Goal: Obtain resource: Download file/media

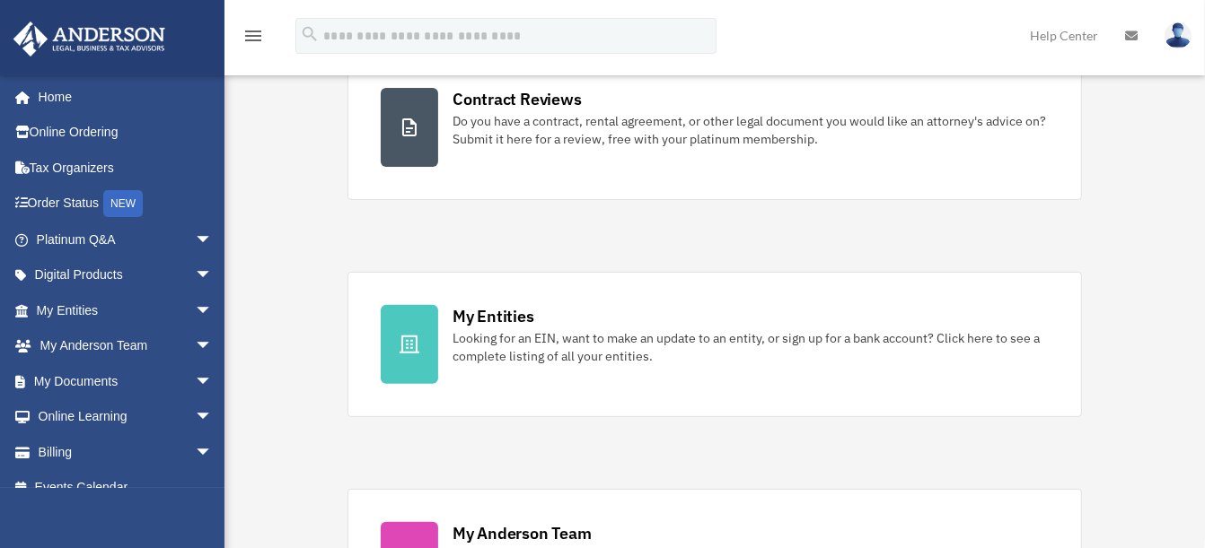
scroll to position [399, 0]
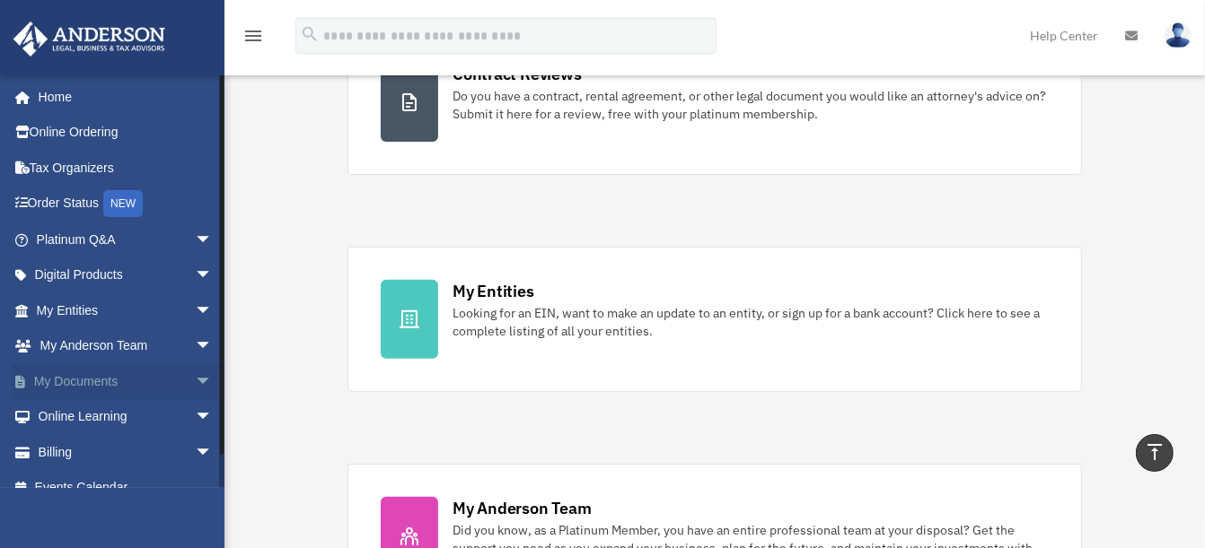
click at [195, 382] on span "arrow_drop_down" at bounding box center [213, 382] width 36 height 37
click at [84, 415] on link "Box" at bounding box center [132, 417] width 215 height 36
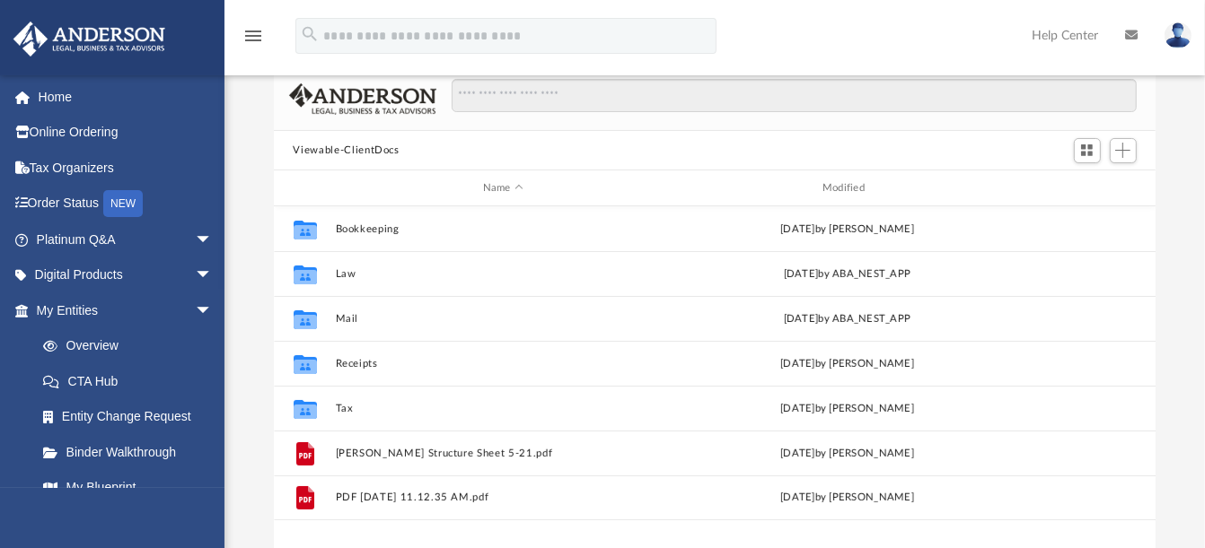
scroll to position [392, 866]
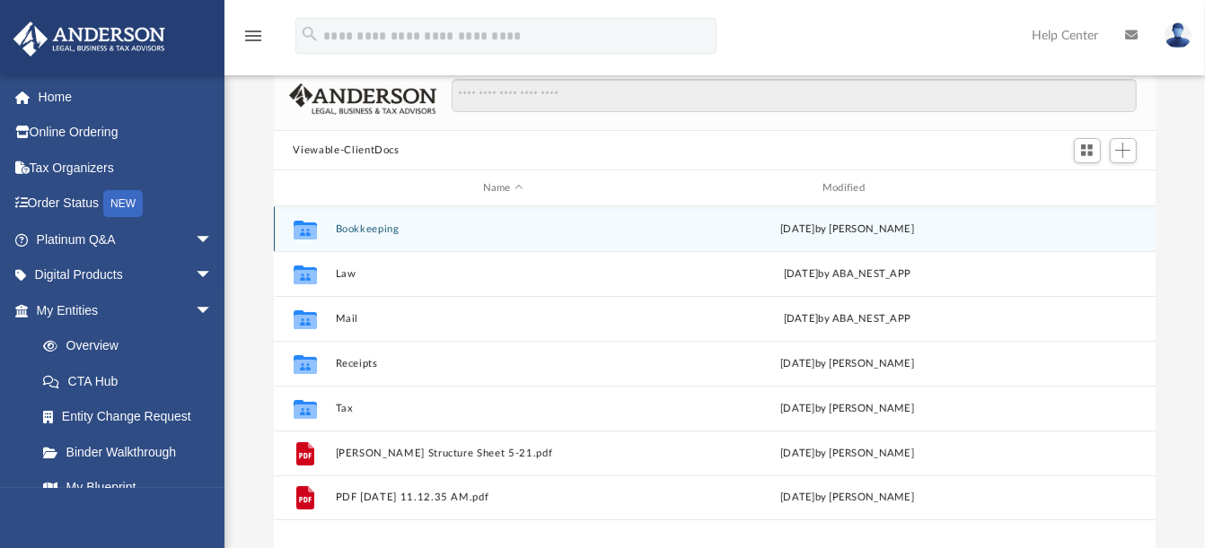
click at [372, 228] on button "Bookkeeping" at bounding box center [503, 229] width 336 height 12
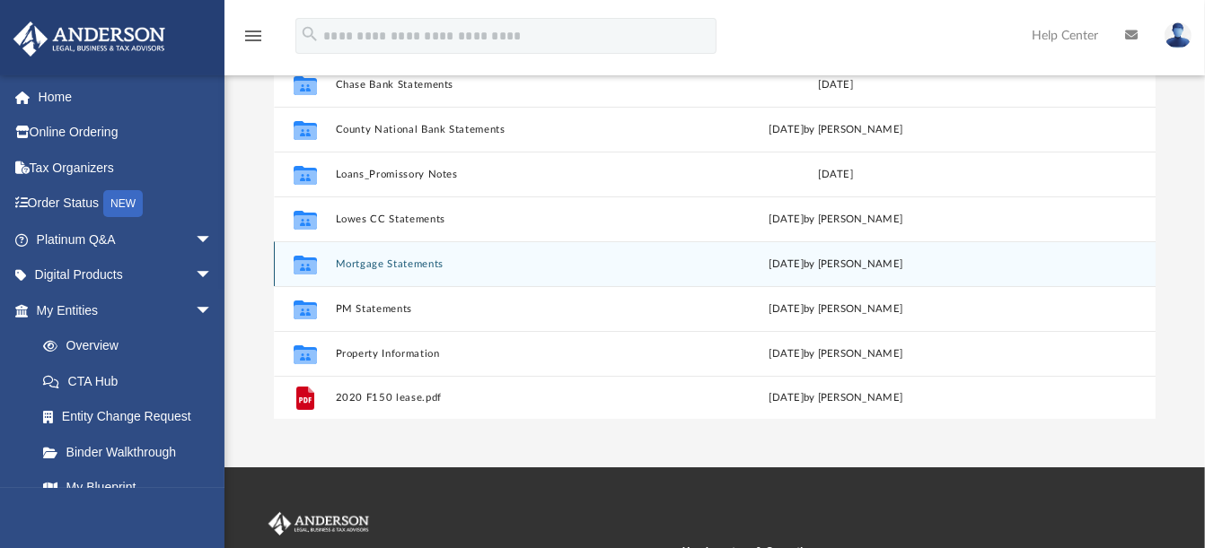
scroll to position [299, 0]
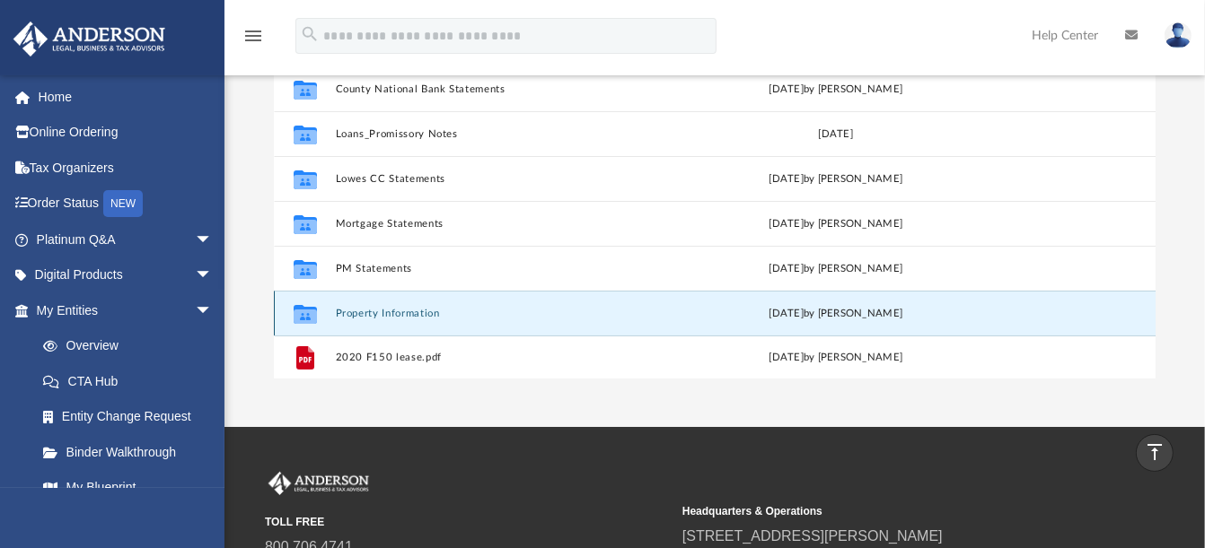
click at [387, 311] on button "Property Information" at bounding box center [499, 314] width 329 height 12
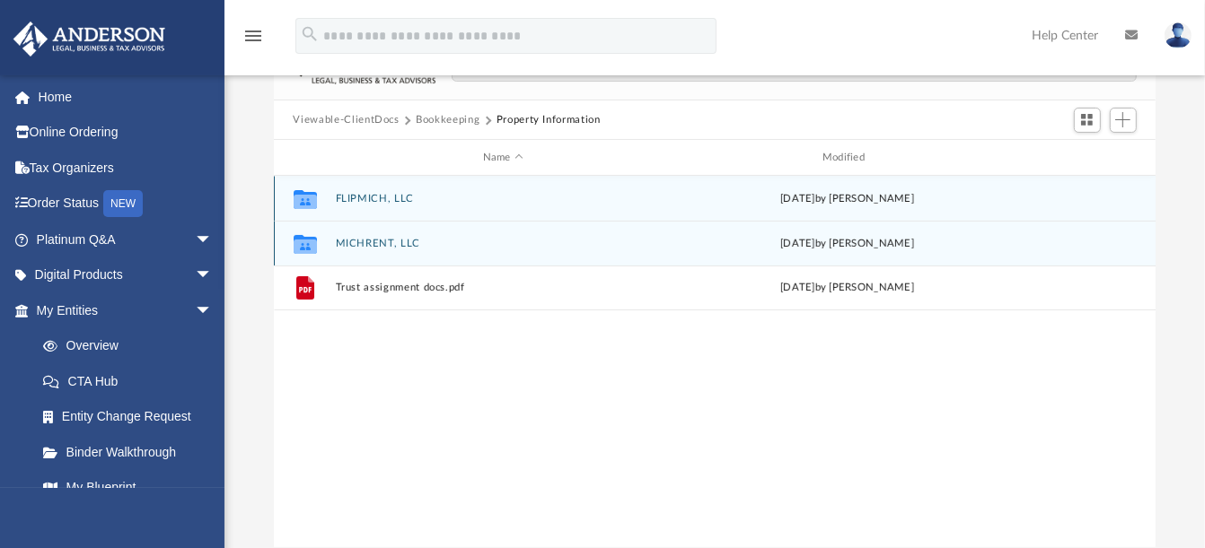
scroll to position [100, 0]
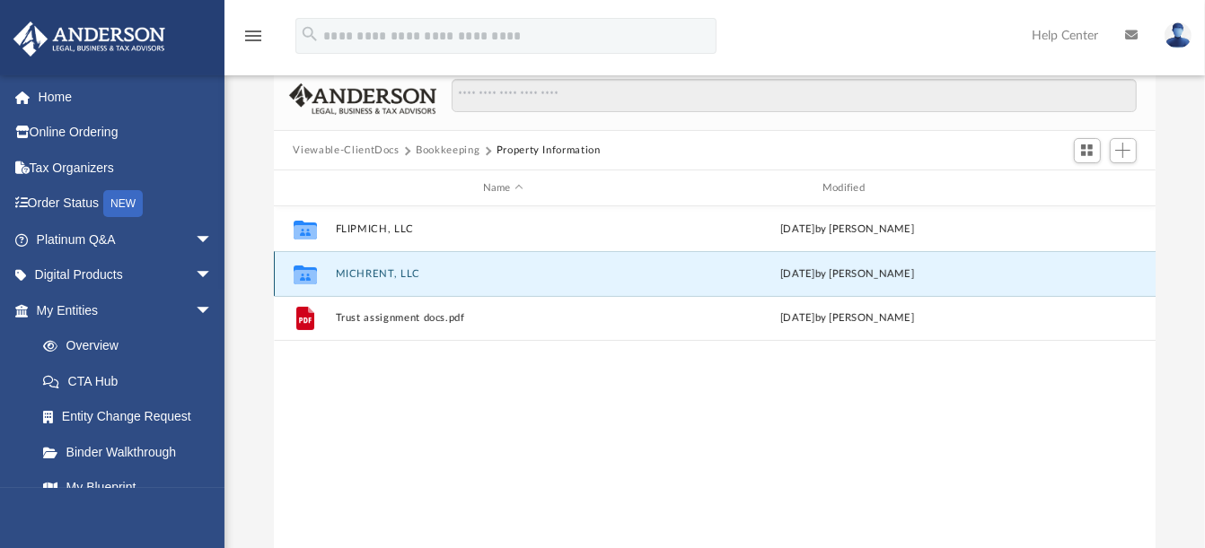
click at [381, 270] on button "MICHRENT, LLC" at bounding box center [503, 274] width 336 height 12
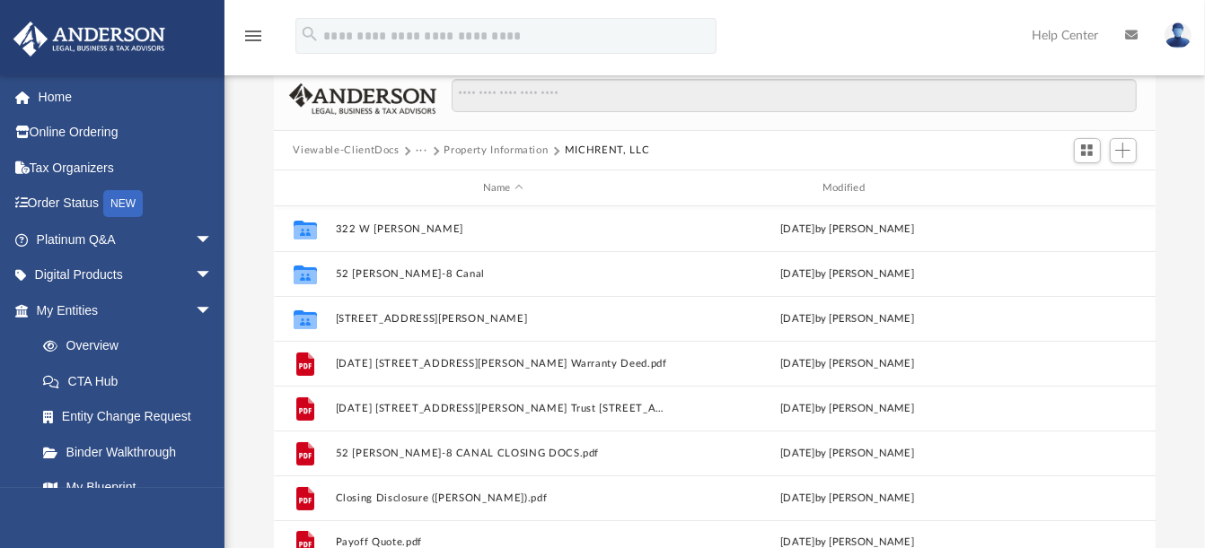
click at [510, 145] on button "Property Information" at bounding box center [496, 151] width 104 height 16
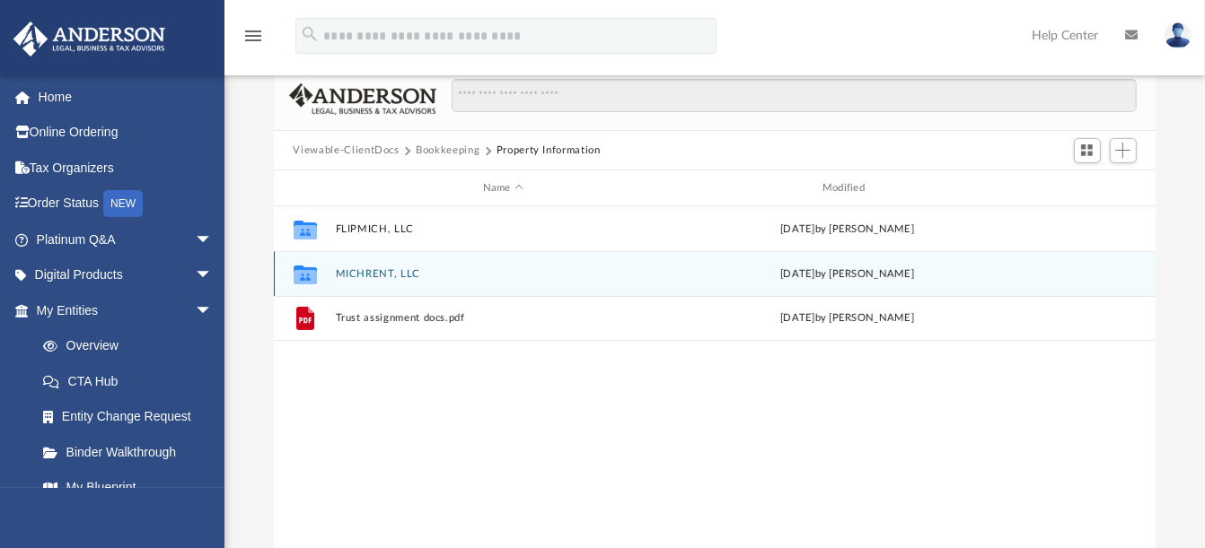
click at [373, 266] on div "Collaborated Folder MICHRENT, LLC Tue May 20 2025 by Jesse Knick" at bounding box center [715, 273] width 882 height 45
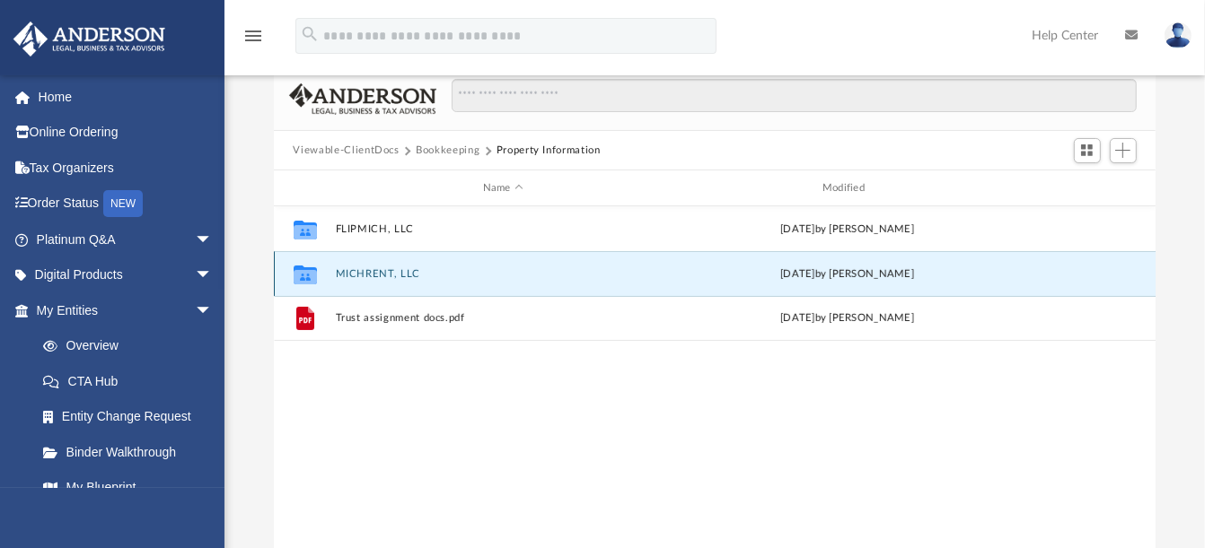
click at [376, 272] on button "MICHRENT, LLC" at bounding box center [503, 274] width 336 height 12
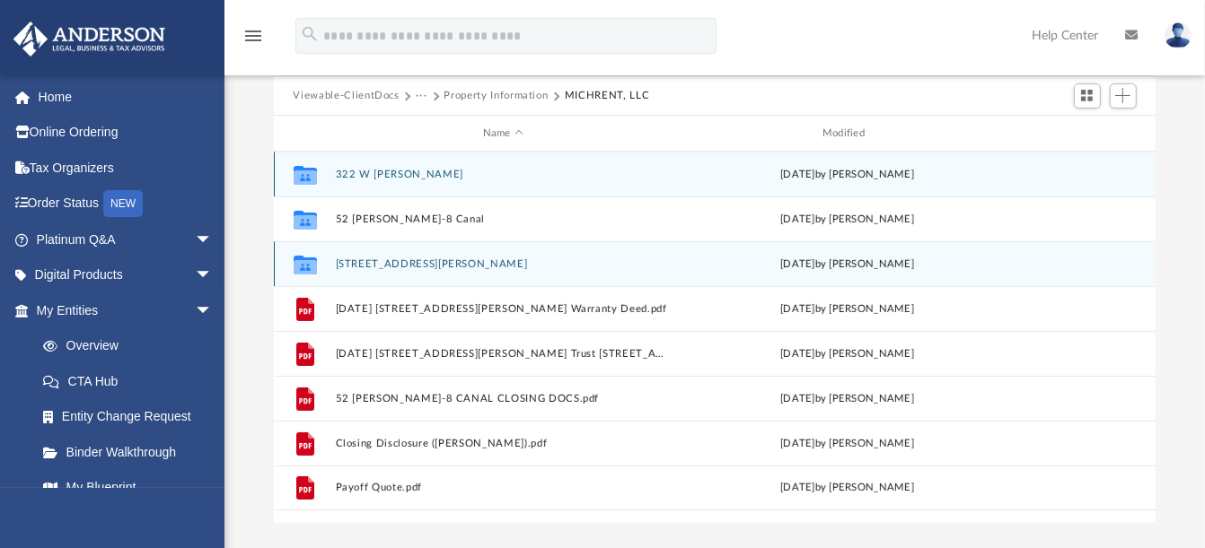
scroll to position [199, 0]
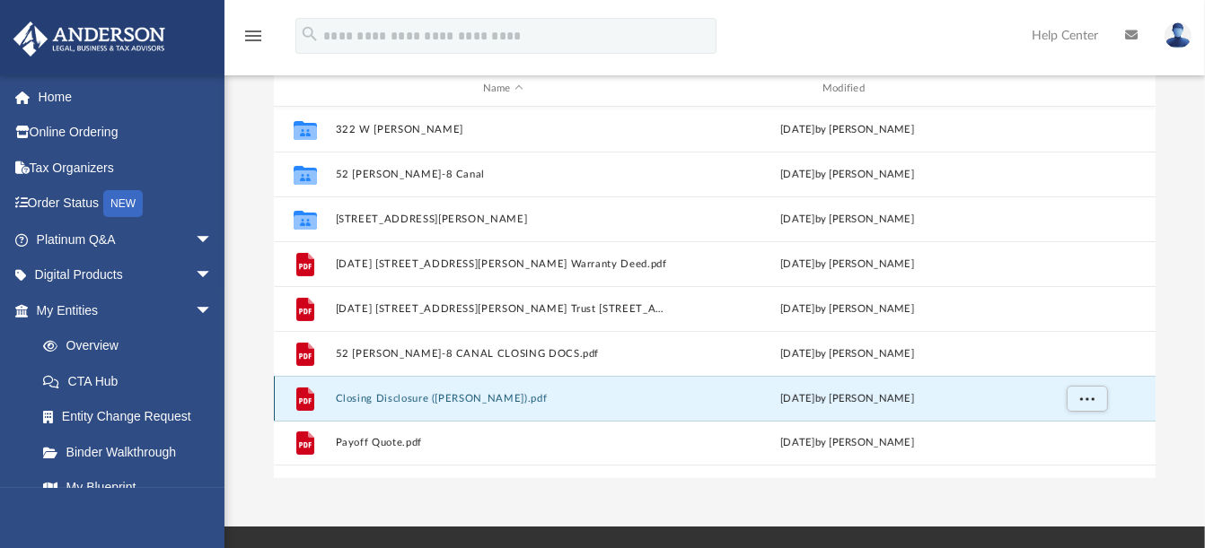
click at [390, 399] on button "Closing Disclosure (Jesse Knick).pdf" at bounding box center [503, 399] width 336 height 12
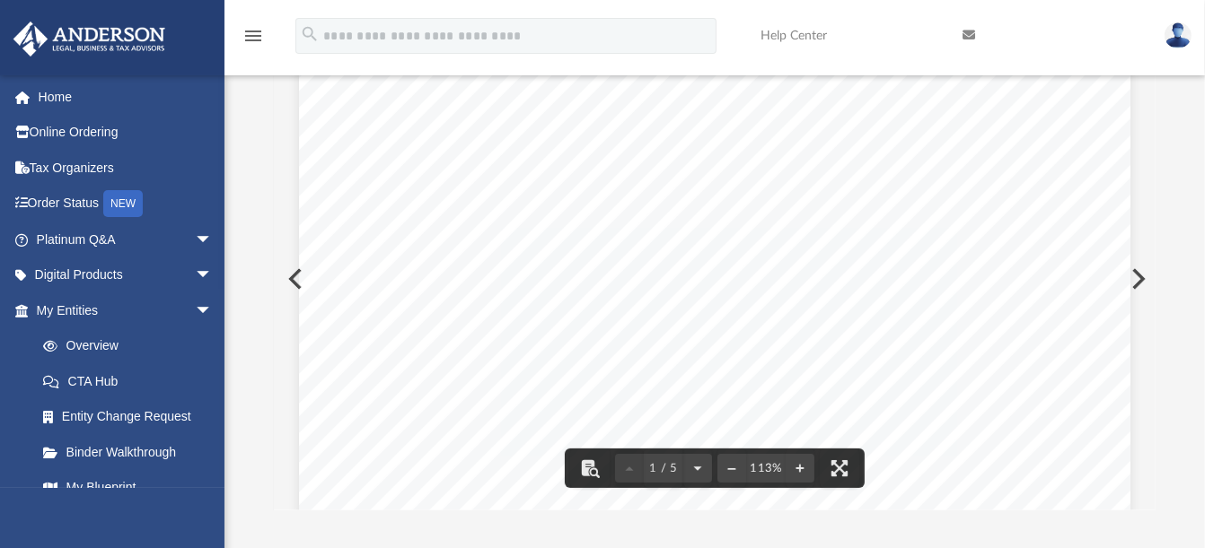
scroll to position [0, 0]
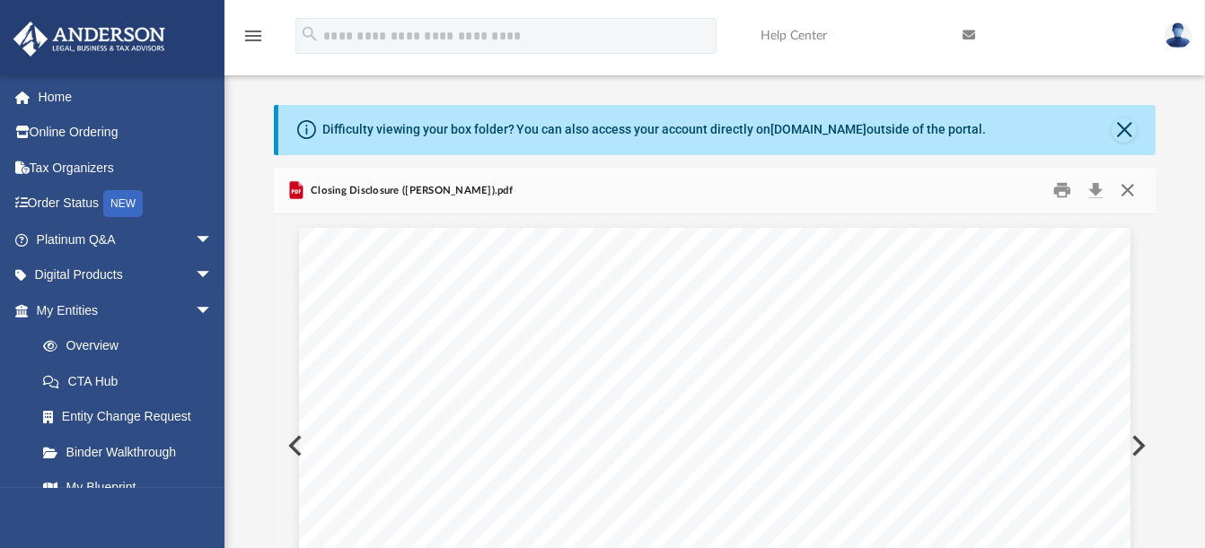
click at [1129, 186] on button "Close" at bounding box center [1127, 191] width 32 height 28
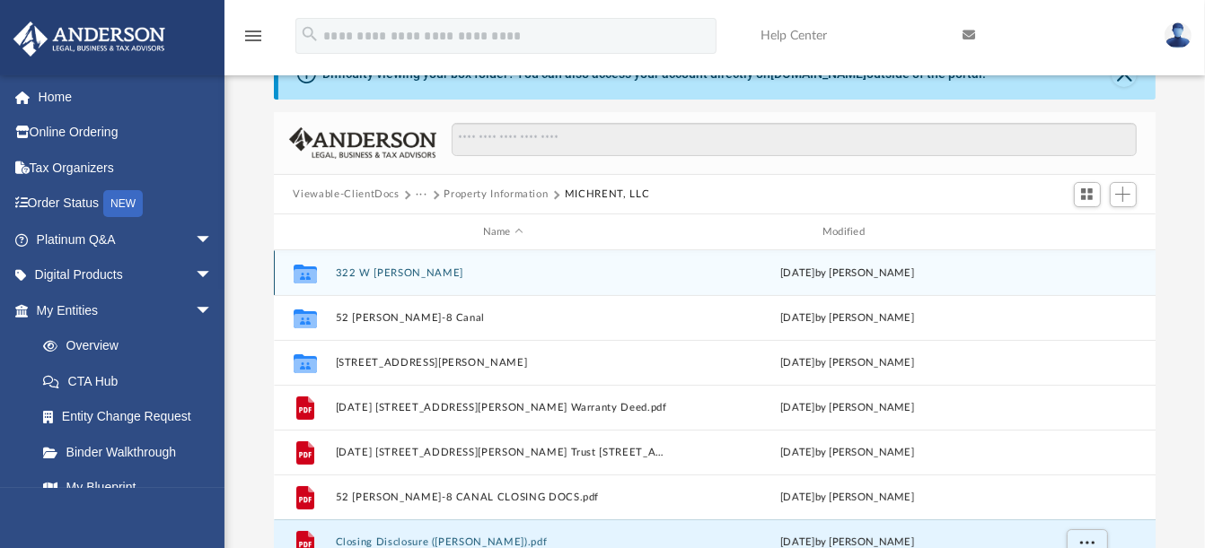
scroll to position [24, 0]
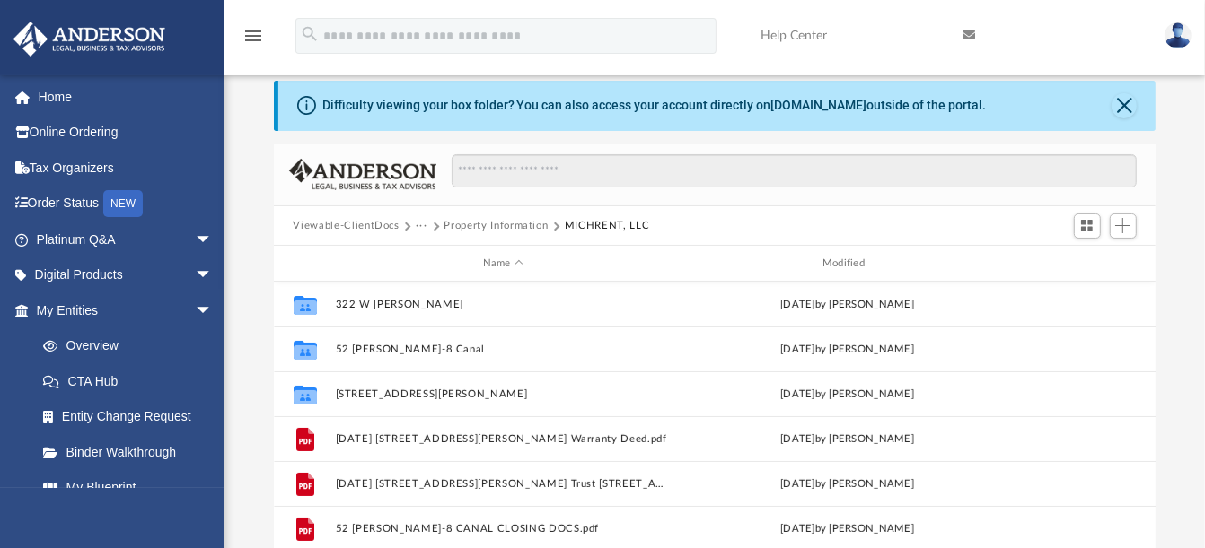
click at [510, 226] on button "Property Information" at bounding box center [496, 226] width 104 height 16
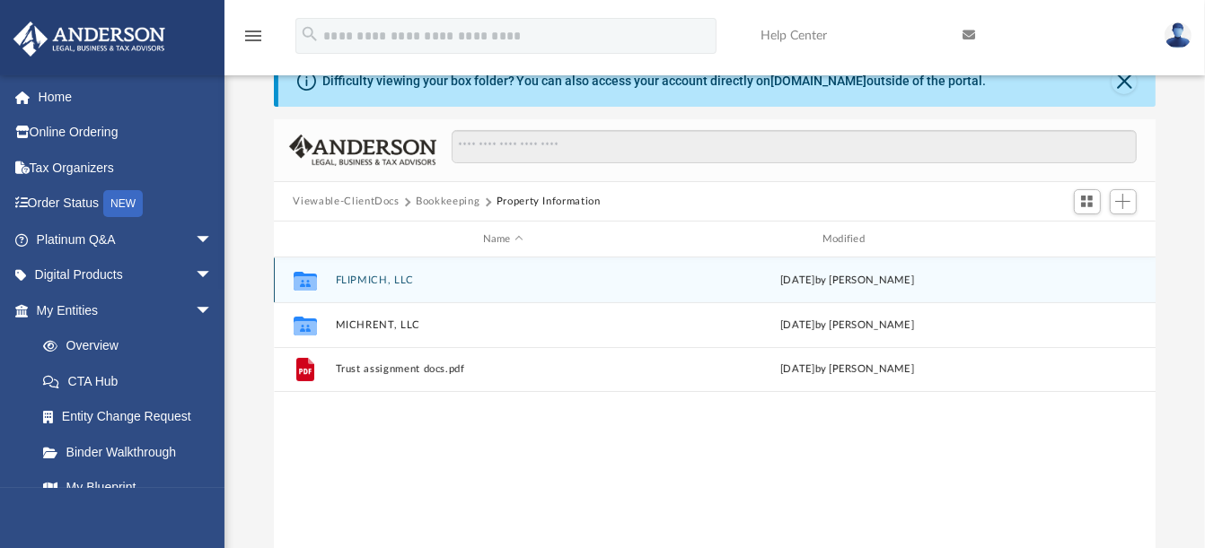
scroll to position [7, 0]
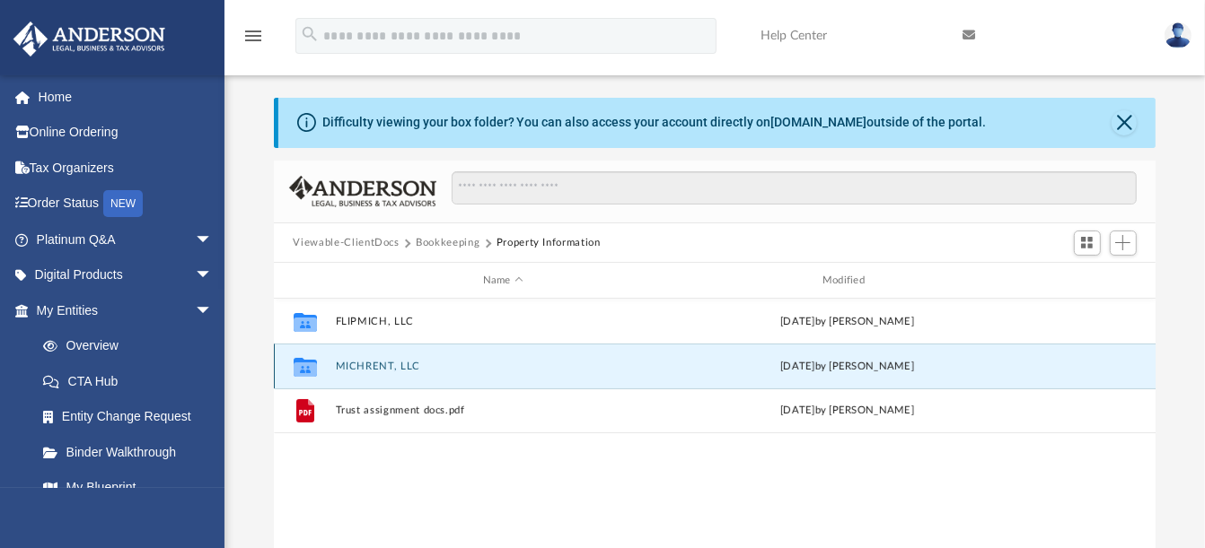
click at [355, 362] on button "MICHRENT, LLC" at bounding box center [503, 367] width 336 height 12
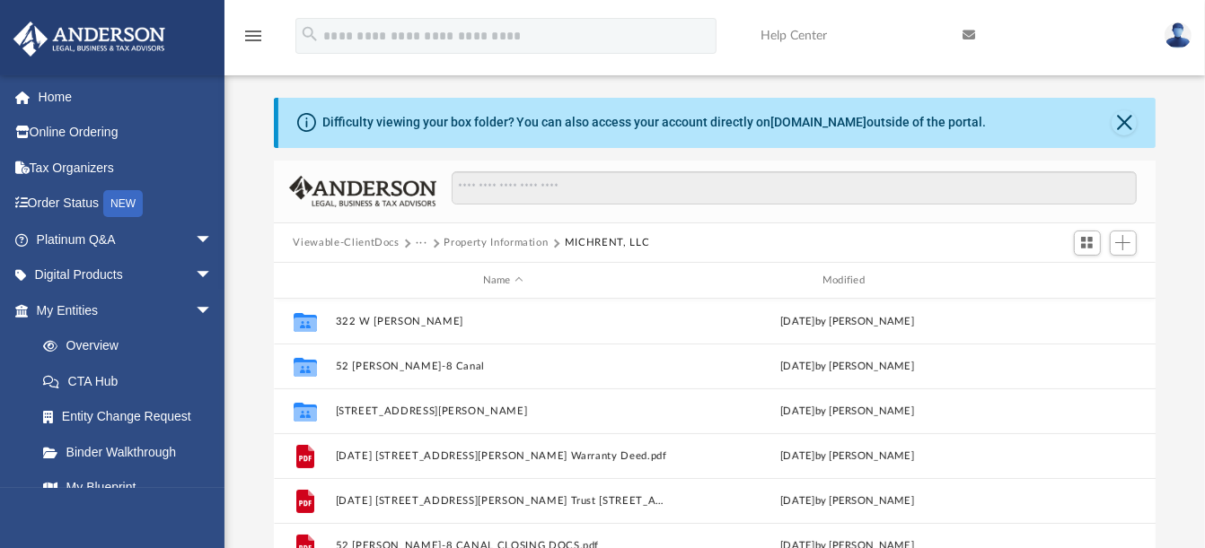
click at [423, 242] on button "···" at bounding box center [422, 243] width 12 height 16
click at [420, 244] on button "···" at bounding box center [422, 243] width 12 height 16
click at [481, 244] on button "Property Information" at bounding box center [496, 243] width 104 height 16
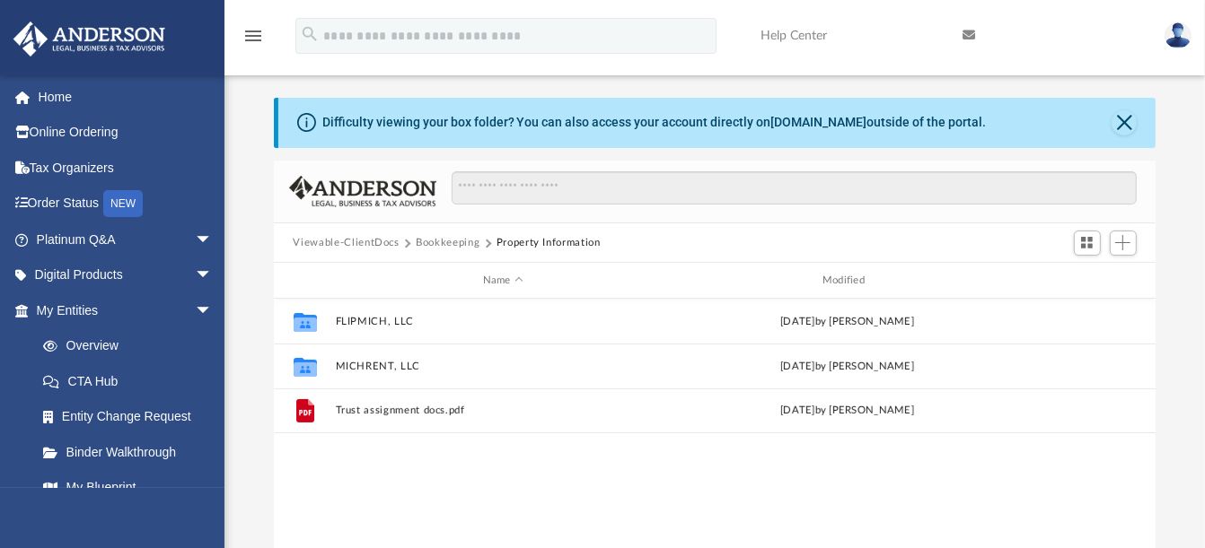
click at [454, 242] on button "Bookkeeping" at bounding box center [448, 243] width 64 height 16
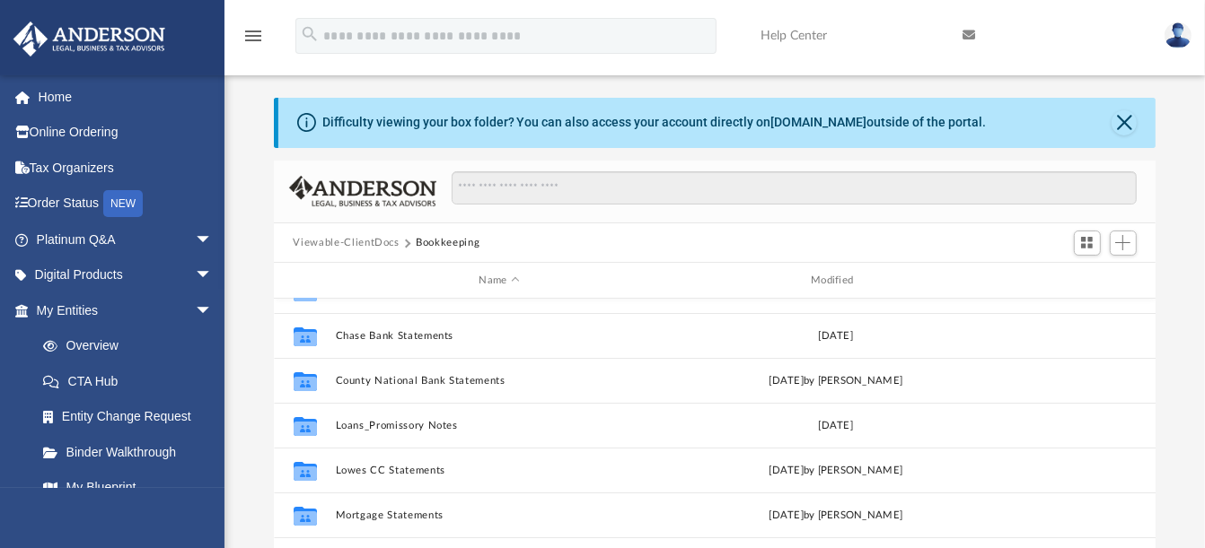
scroll to position [107, 0]
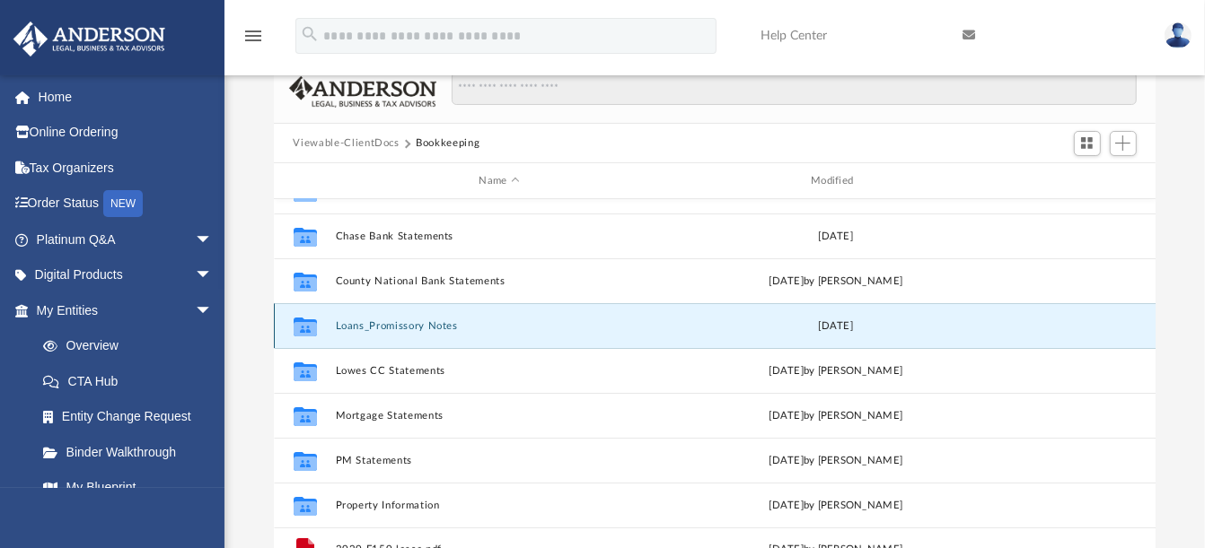
click at [437, 321] on button "Loans_Promissory Notes" at bounding box center [499, 326] width 329 height 12
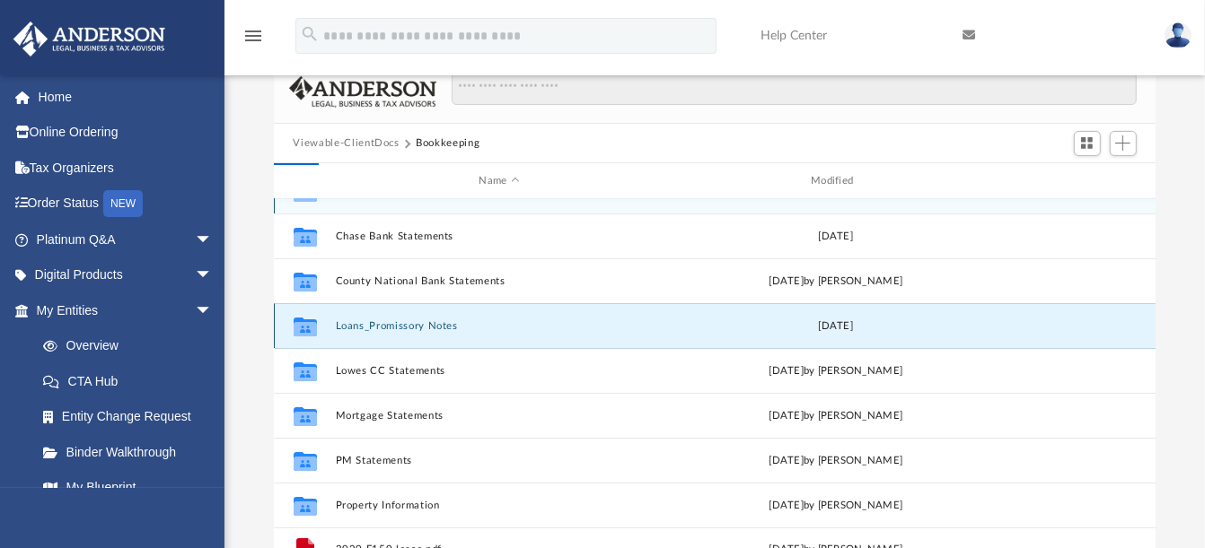
scroll to position [0, 0]
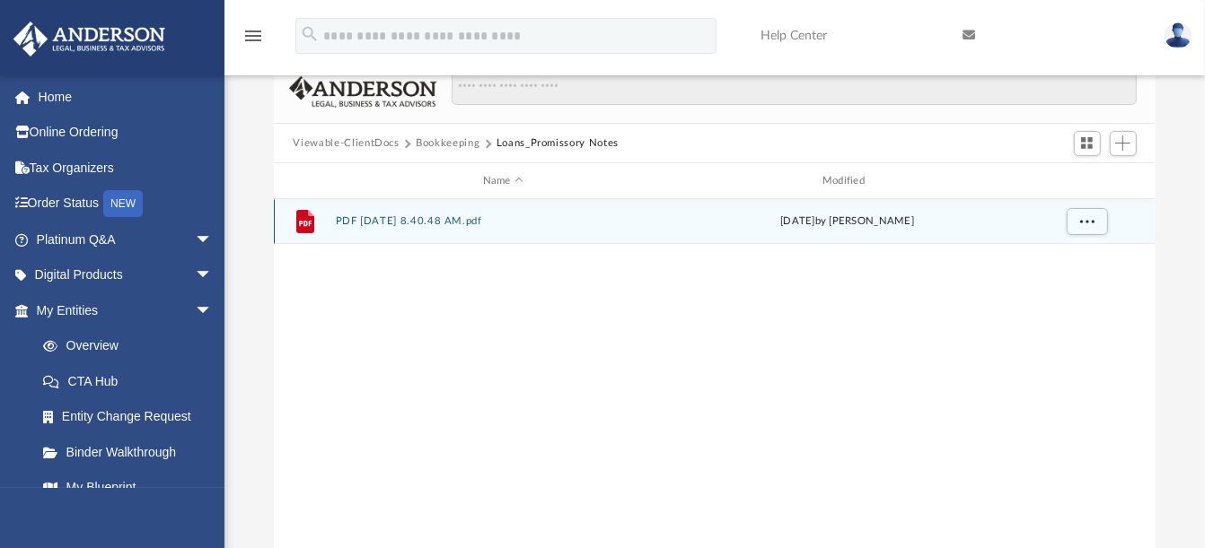
click at [435, 221] on button "PDF 11-16-21, 8.40.48 AM.pdf" at bounding box center [503, 222] width 336 height 12
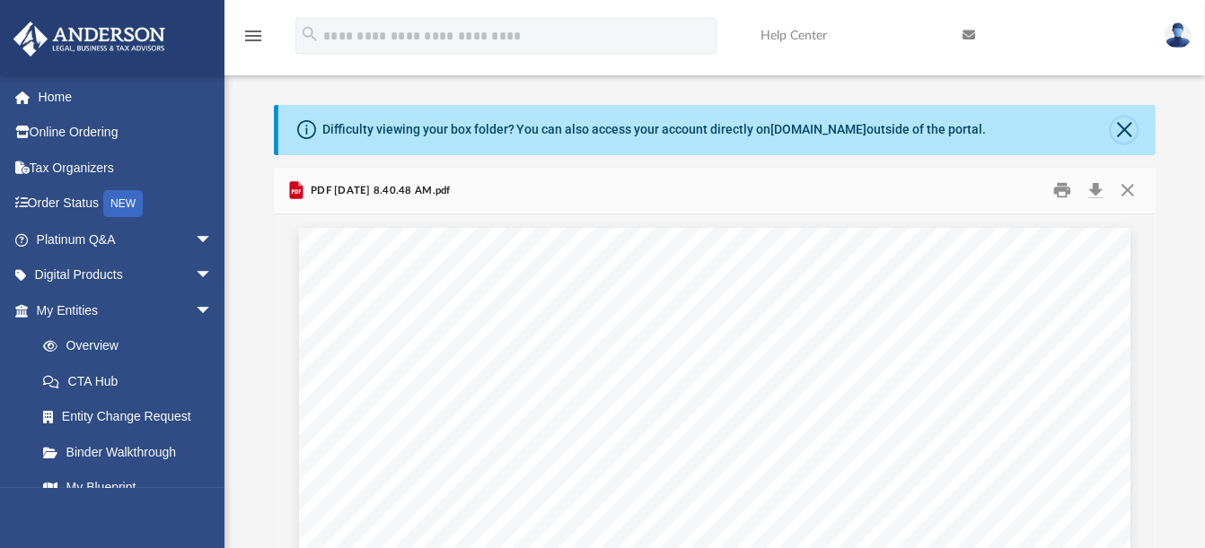
click at [1135, 126] on button "Close" at bounding box center [1123, 130] width 25 height 25
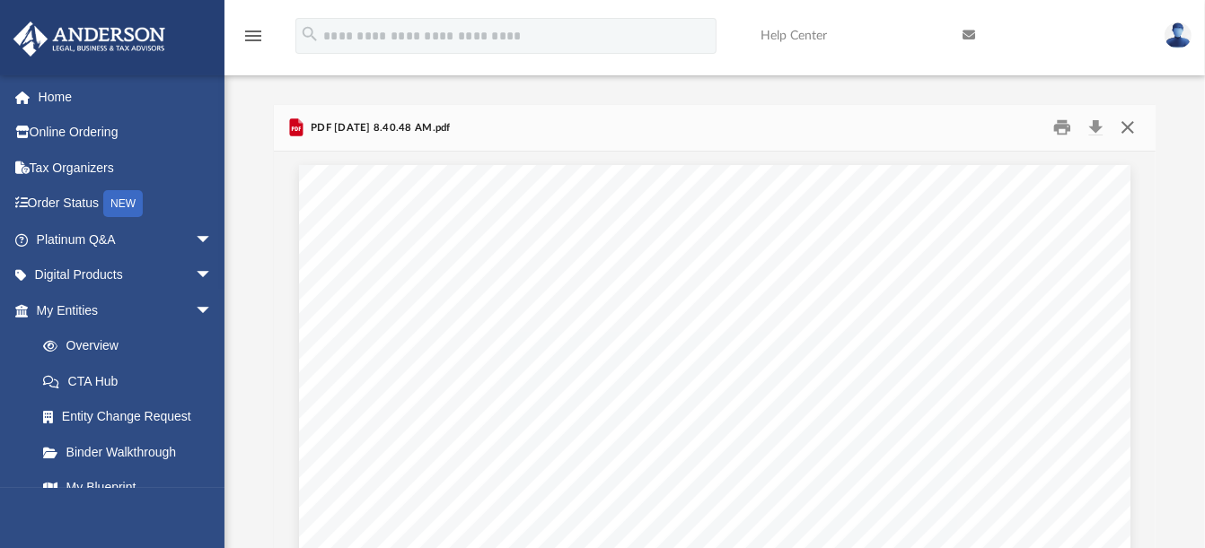
click at [1133, 130] on button "Close" at bounding box center [1127, 128] width 32 height 28
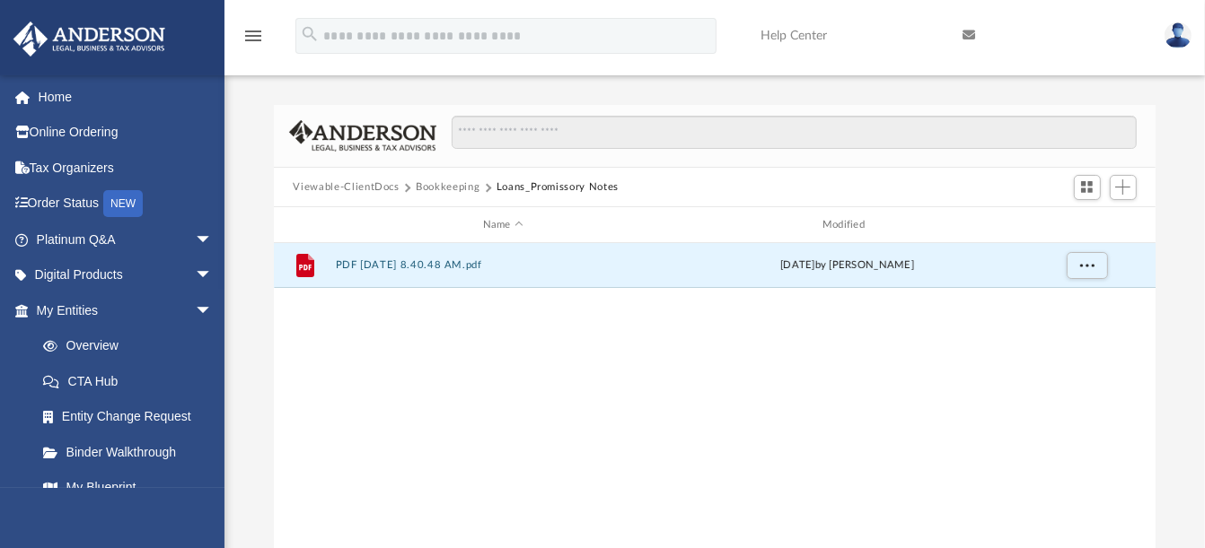
click at [456, 184] on button "Bookkeeping" at bounding box center [448, 188] width 64 height 16
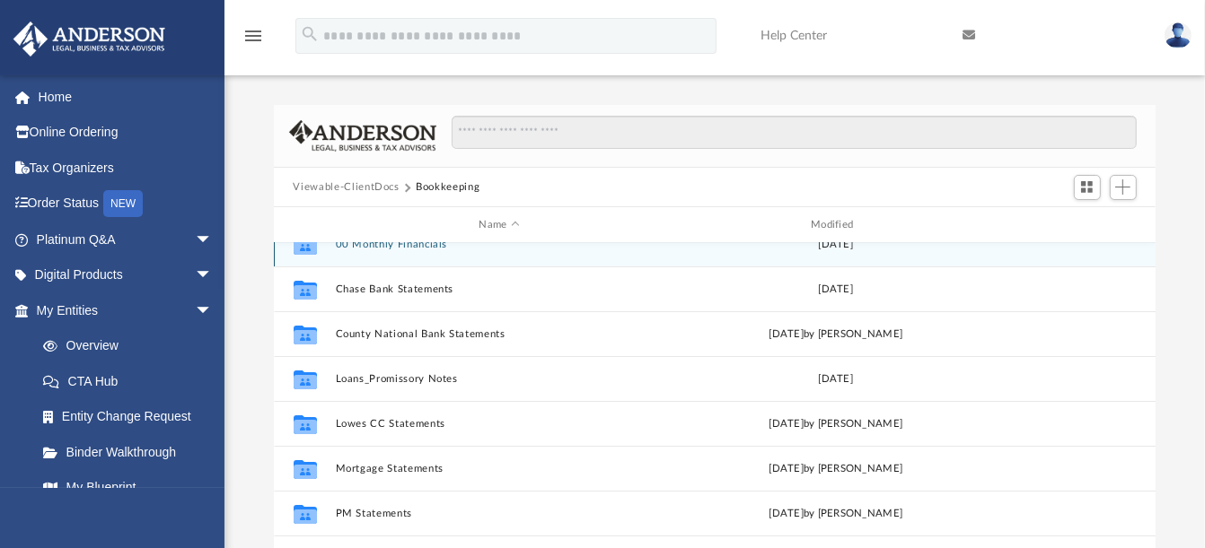
scroll to position [31, 0]
